Goal: Book appointment/travel/reservation

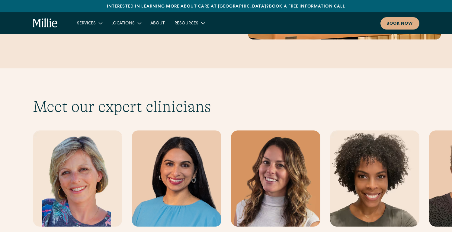
scroll to position [1867, 0]
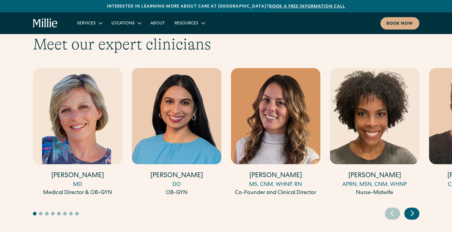
click at [413, 209] on icon "Next slide" at bounding box center [412, 213] width 9 height 9
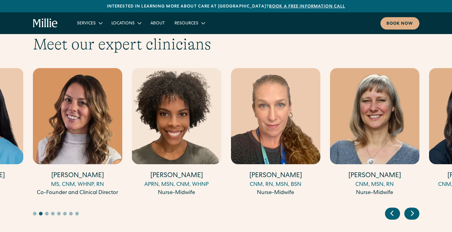
click at [413, 209] on icon "Next slide" at bounding box center [412, 213] width 9 height 9
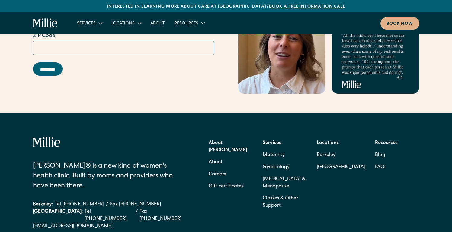
scroll to position [2651, 0]
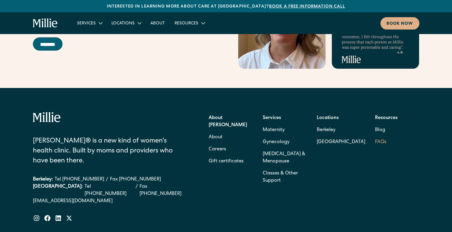
click at [381, 136] on link "FAQs" at bounding box center [380, 142] width 11 height 12
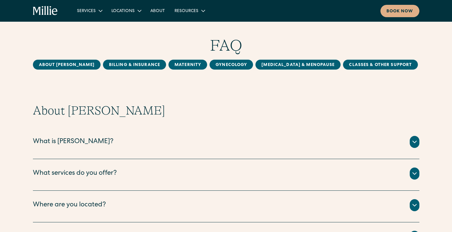
click at [224, 179] on div "What services do you offer?" at bounding box center [226, 174] width 386 height 12
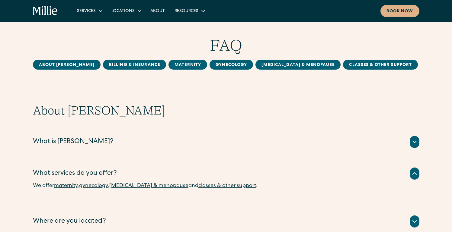
click at [227, 175] on div "What services do you offer?" at bounding box center [226, 174] width 386 height 12
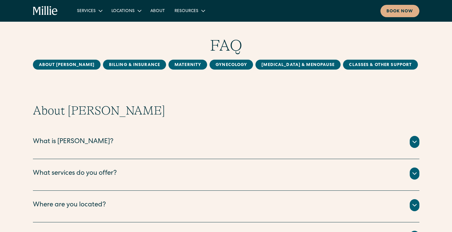
scroll to position [76, 0]
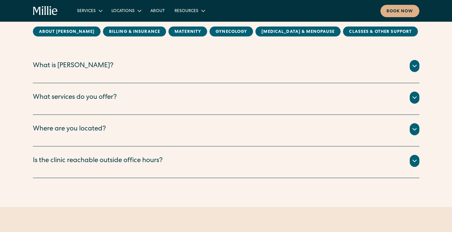
click at [208, 157] on div "Is the clinic reachable outside office hours?" at bounding box center [226, 161] width 386 height 12
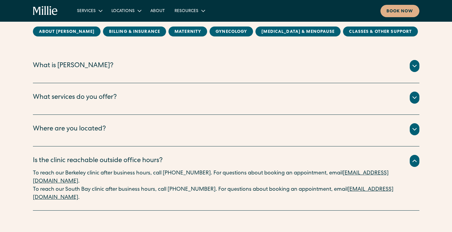
click at [208, 157] on div "Is the clinic reachable outside office hours?" at bounding box center [226, 161] width 386 height 12
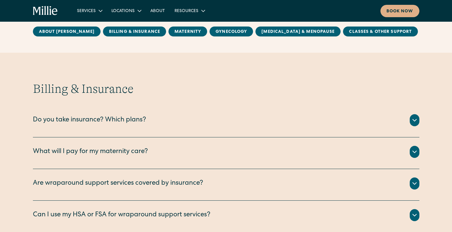
scroll to position [240, 0]
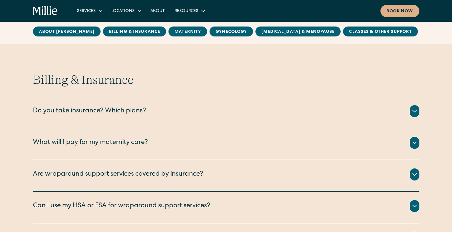
click at [204, 115] on div "Do you take insurance? Which plans?" at bounding box center [226, 111] width 386 height 12
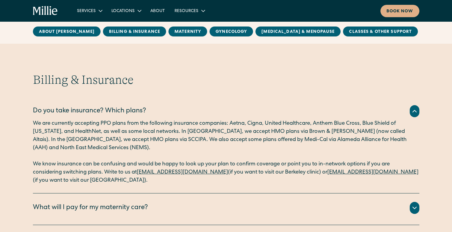
click at [204, 115] on div "Do you take insurance? Which plans?" at bounding box center [226, 111] width 386 height 12
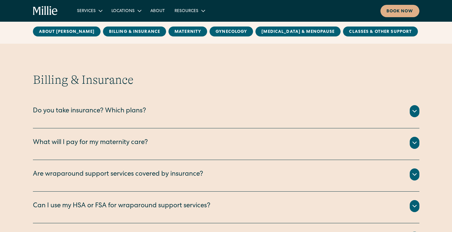
click at [180, 143] on div "What will I pay for my maternity care?" at bounding box center [226, 143] width 386 height 12
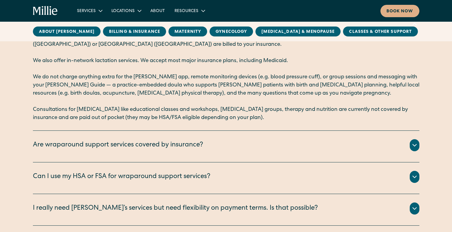
scroll to position [359, 0]
click at [178, 145] on div "Are wraparound support services covered by insurance?" at bounding box center [118, 145] width 170 height 10
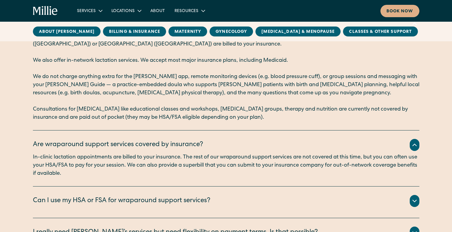
click at [178, 145] on div "Are wraparound support services covered by insurance?" at bounding box center [118, 145] width 170 height 10
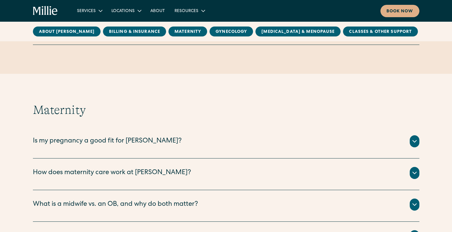
scroll to position [580, 0]
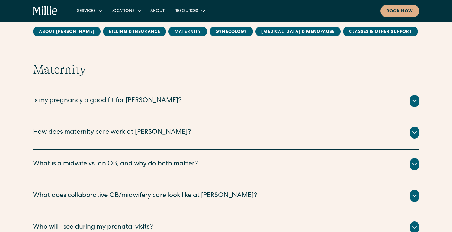
click at [185, 103] on div "Is my pregnancy a good fit for Millie?" at bounding box center [226, 101] width 386 height 12
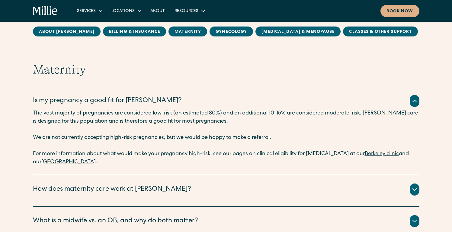
click at [185, 101] on div "Is my pregnancy a good fit for Millie?" at bounding box center [226, 101] width 386 height 12
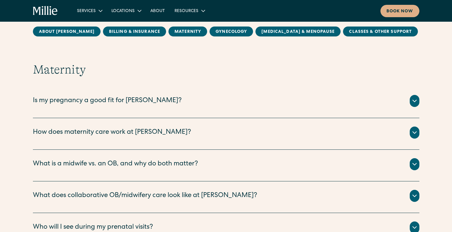
click at [185, 101] on div "Is my pregnancy a good fit for Millie?" at bounding box center [226, 101] width 386 height 12
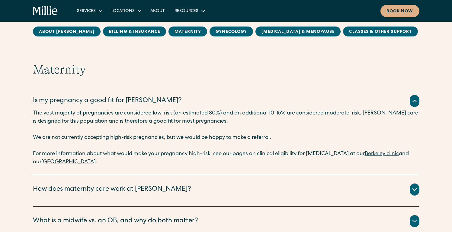
click at [185, 101] on div "Is my pregnancy a good fit for Millie?" at bounding box center [226, 101] width 386 height 12
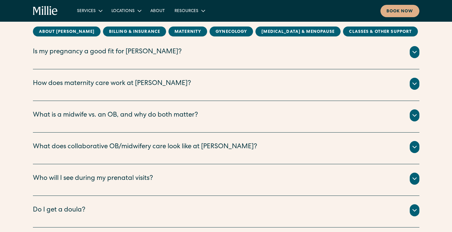
scroll to position [705, 0]
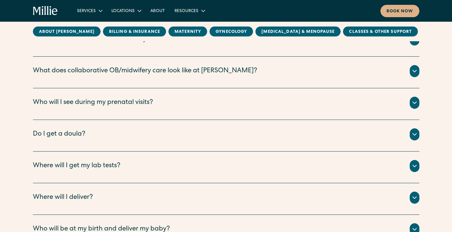
click at [159, 139] on div "Do I get a doula?" at bounding box center [226, 135] width 386 height 12
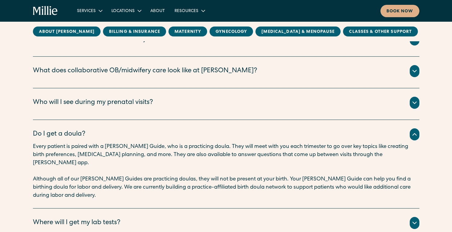
click at [162, 133] on div "Do I get a doula?" at bounding box center [226, 135] width 386 height 12
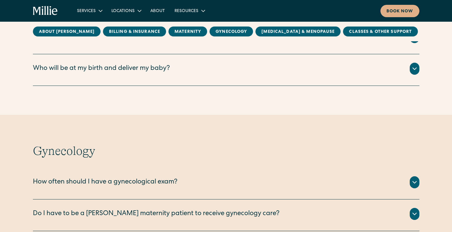
scroll to position [878, 0]
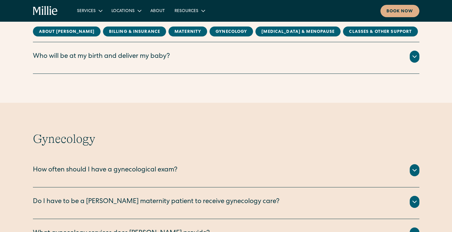
click at [193, 48] on div "Who will be at my birth and deliver my baby? All births take place with your Mi…" at bounding box center [226, 58] width 386 height 32
click at [192, 55] on div "Who will be at my birth and deliver my baby?" at bounding box center [226, 57] width 386 height 12
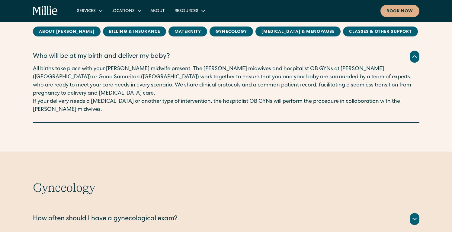
click at [163, 54] on div "Who will be at my birth and deliver my baby?" at bounding box center [101, 57] width 137 height 10
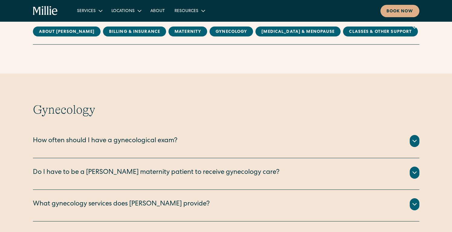
scroll to position [925, 0]
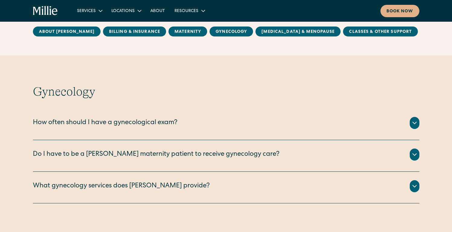
click at [137, 128] on div "How often should I have a gynecological exam?" at bounding box center [105, 123] width 144 height 10
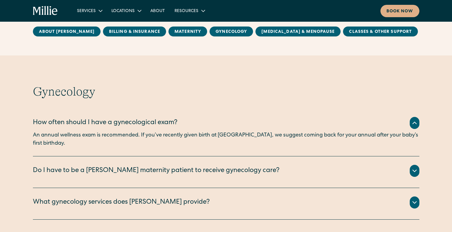
click at [138, 120] on div "How often should I have a gynecological exam?" at bounding box center [105, 123] width 144 height 10
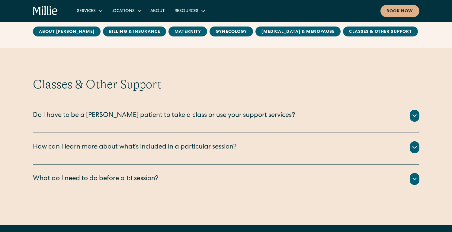
scroll to position [1380, 0]
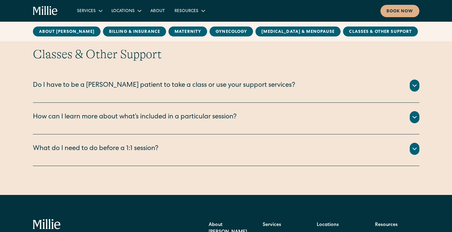
click at [146, 90] on div "Do I have to be a Millie patient to take a class or use your support services?" at bounding box center [164, 86] width 262 height 10
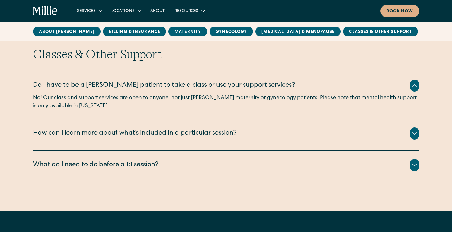
click at [147, 87] on div "Do I have to be a Millie patient to take a class or use your support services?" at bounding box center [164, 86] width 262 height 10
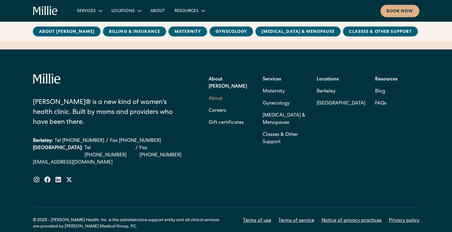
scroll to position [1555, 0]
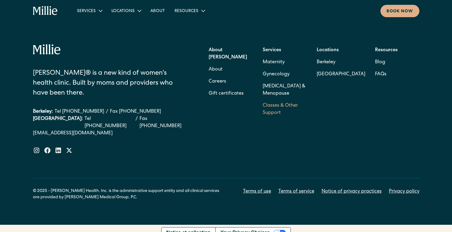
click at [275, 112] on link "Classes & Other Support" at bounding box center [284, 109] width 44 height 19
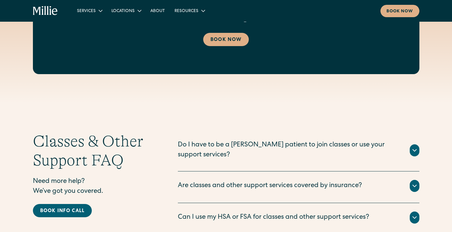
scroll to position [768, 0]
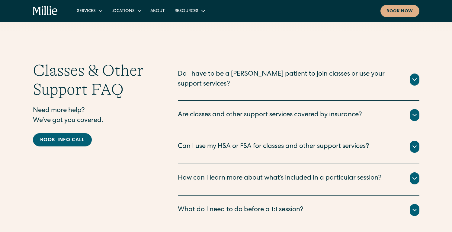
click at [243, 70] on div "Do I have to be a Millie patient to join classes or use your support services?" at bounding box center [290, 80] width 224 height 20
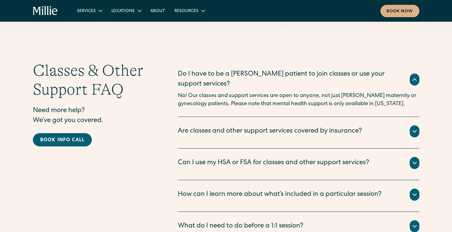
click at [223, 117] on div "Are classes and other support services covered by insurance? In-clinic lactatio…" at bounding box center [298, 133] width 241 height 32
click at [220, 127] on div "Are classes and other support services covered by insurance?" at bounding box center [270, 132] width 184 height 10
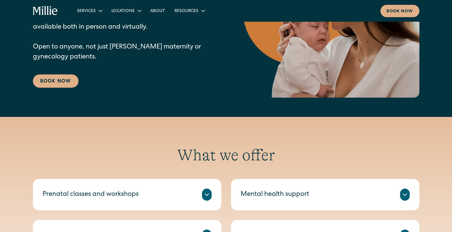
scroll to position [0, 0]
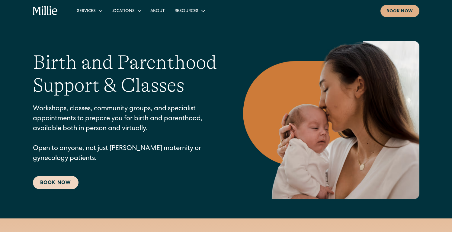
click at [67, 189] on link "Book Now" at bounding box center [56, 182] width 46 height 13
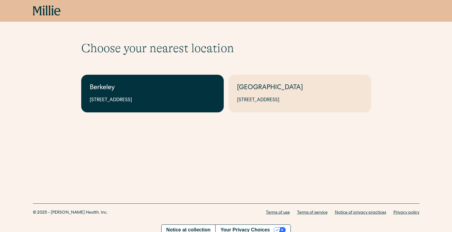
click at [189, 103] on div "2999 Regent St, Suite 524, Berkeley, CA 94705" at bounding box center [152, 100] width 125 height 7
